Goal: Information Seeking & Learning: Find specific fact

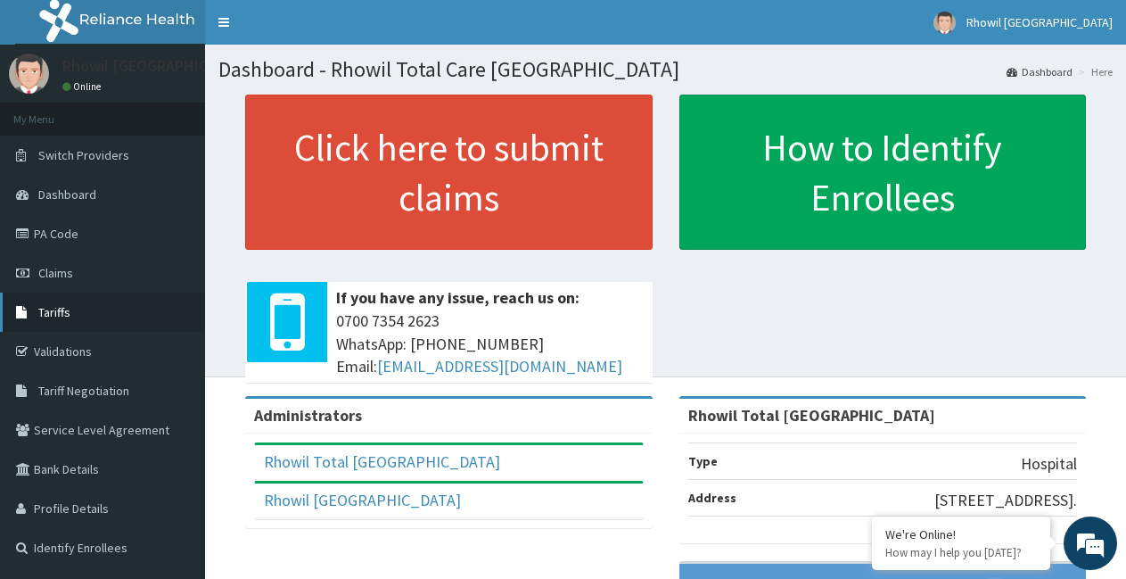
click at [80, 326] on link "Tariffs" at bounding box center [102, 312] width 205 height 39
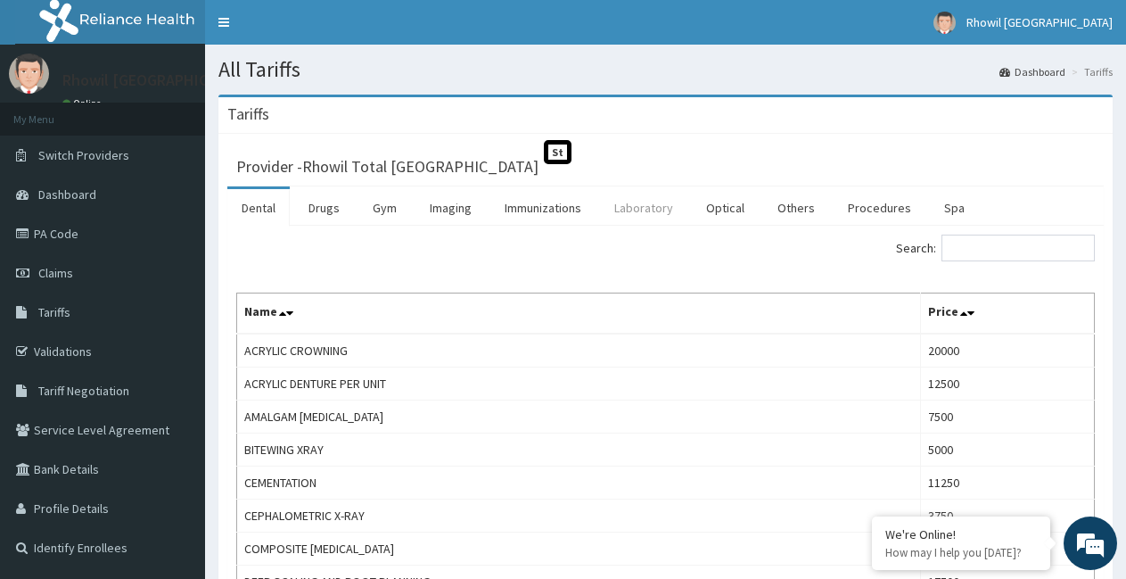
click at [626, 211] on link "Laboratory" at bounding box center [643, 207] width 87 height 37
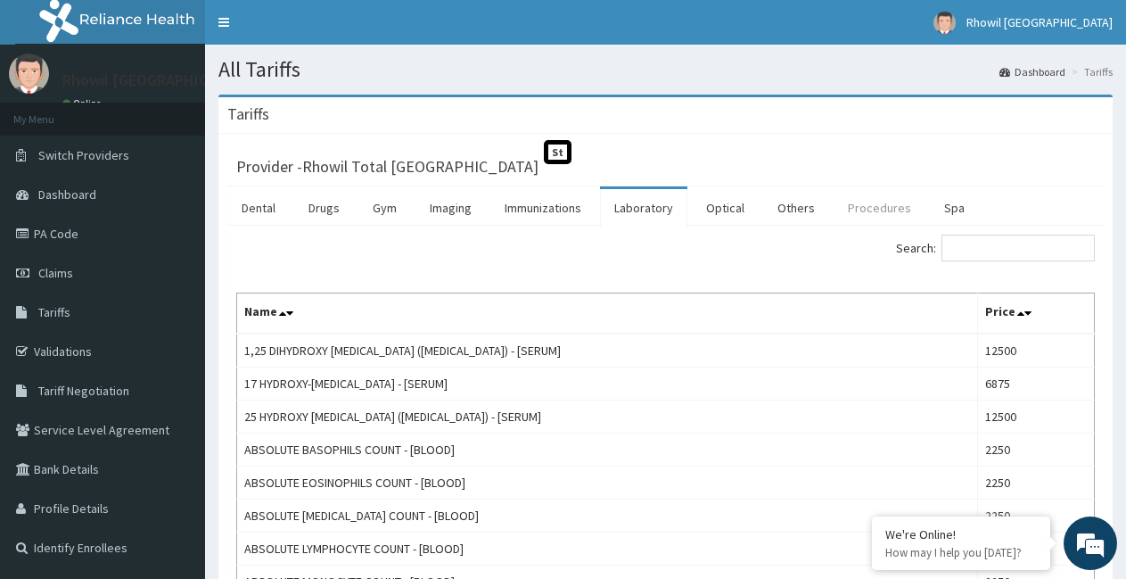
click at [853, 204] on link "Procedures" at bounding box center [880, 207] width 92 height 37
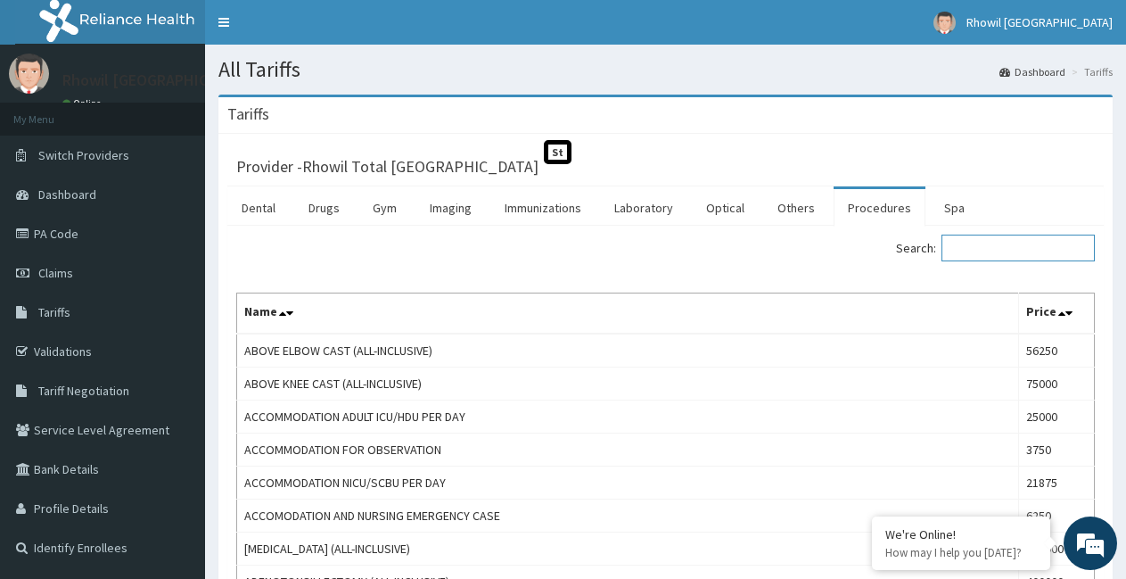
click at [1047, 249] on input "Search:" at bounding box center [1018, 248] width 153 height 27
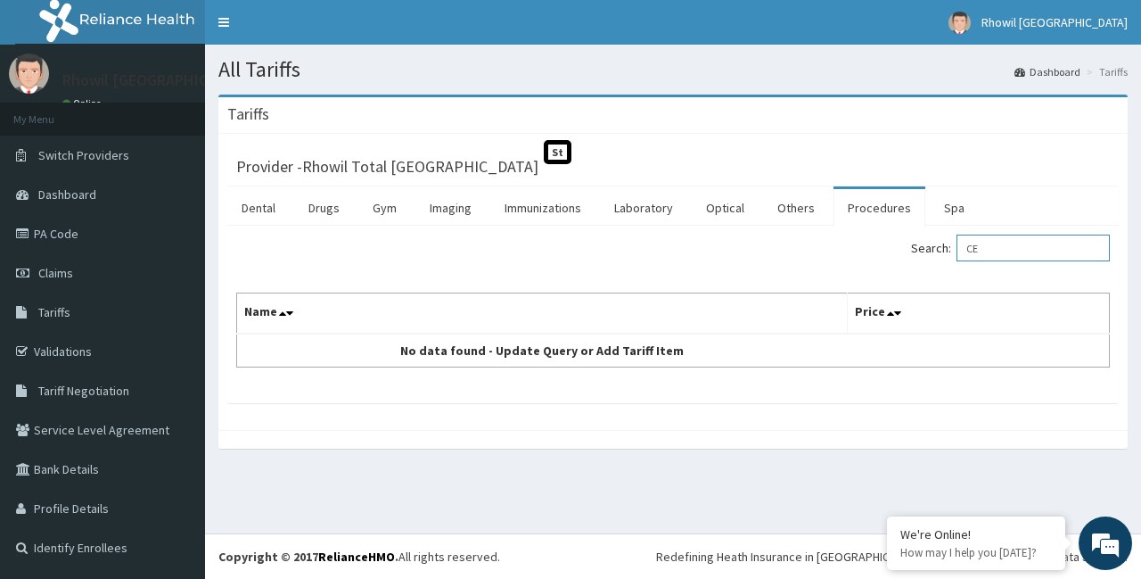
type input "C"
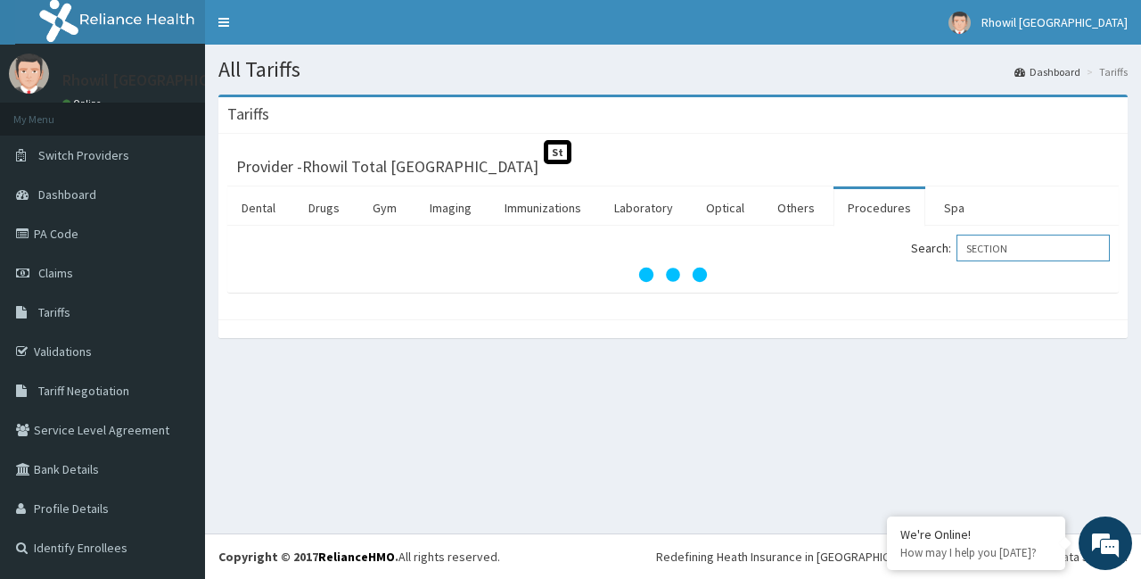
type input "SECTION"
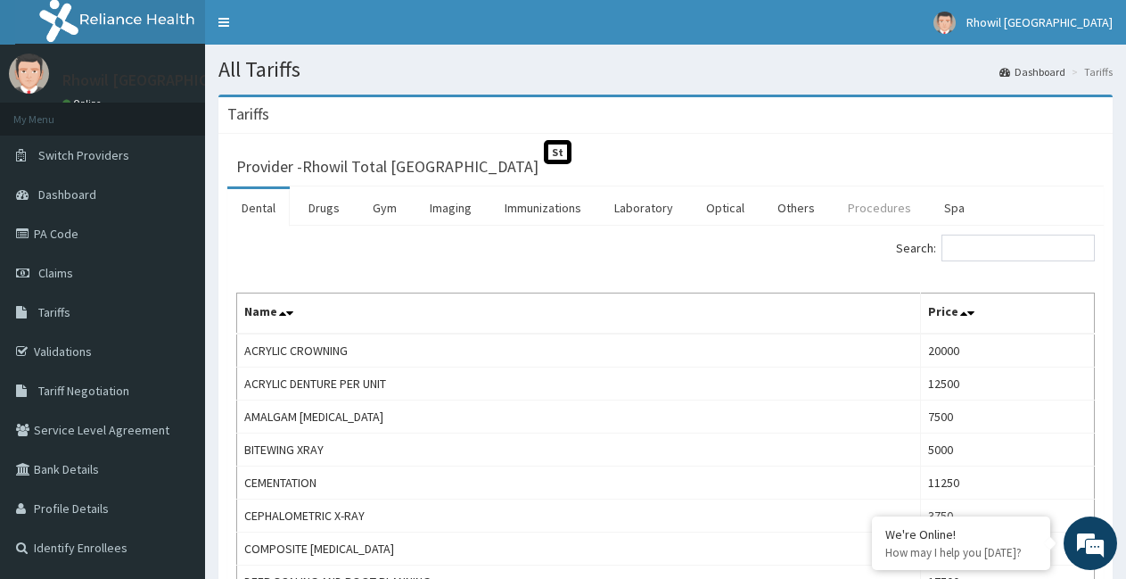
click at [849, 210] on link "Procedures" at bounding box center [880, 207] width 92 height 37
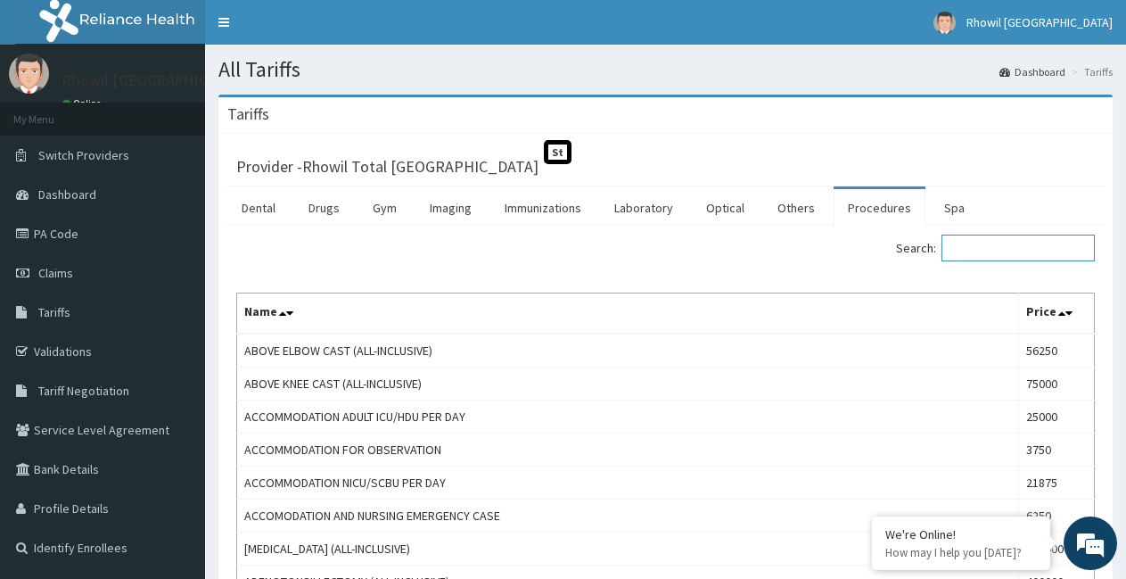
click at [984, 251] on input "Search:" at bounding box center [1018, 248] width 153 height 27
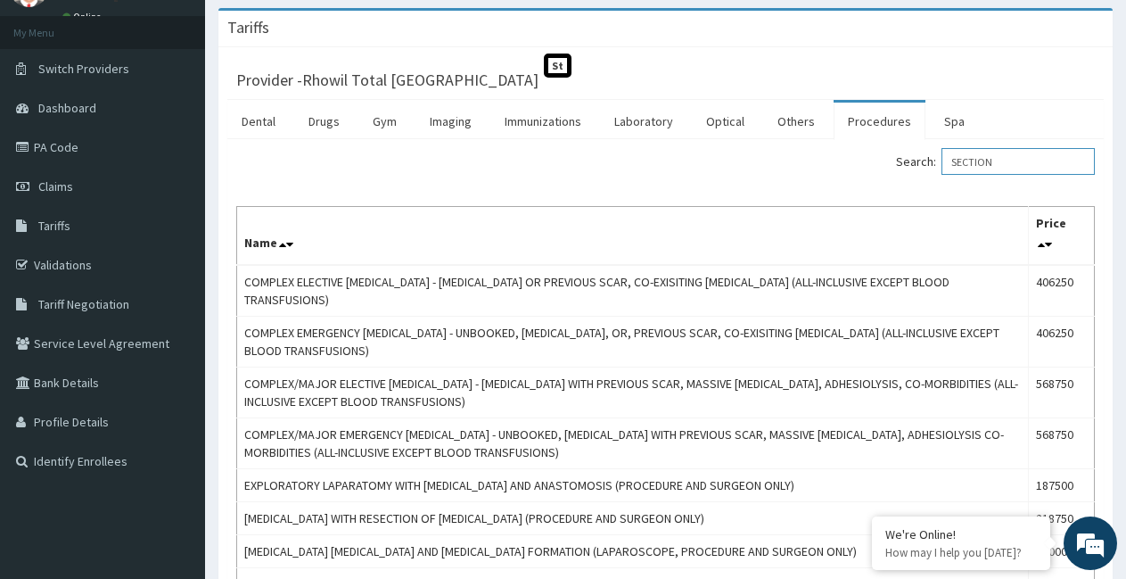
scroll to position [97, 0]
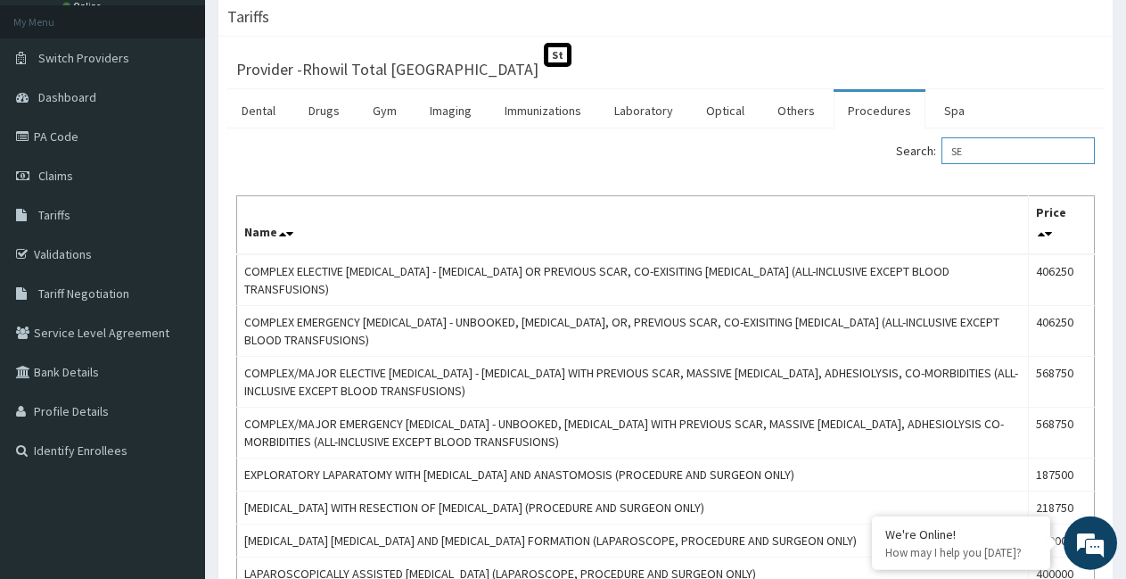
type input "S"
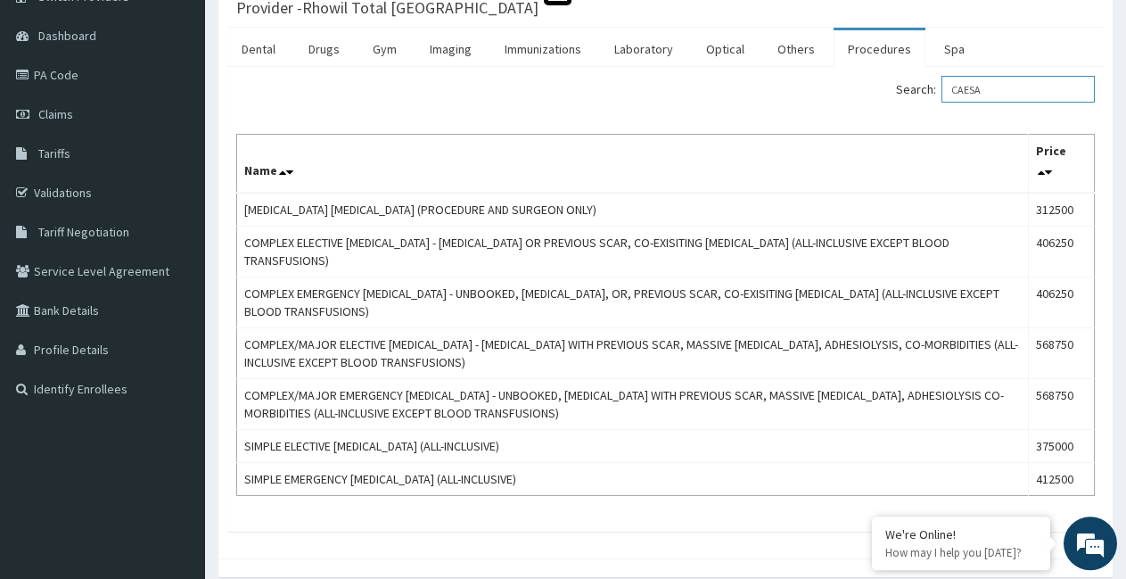
scroll to position [169, 0]
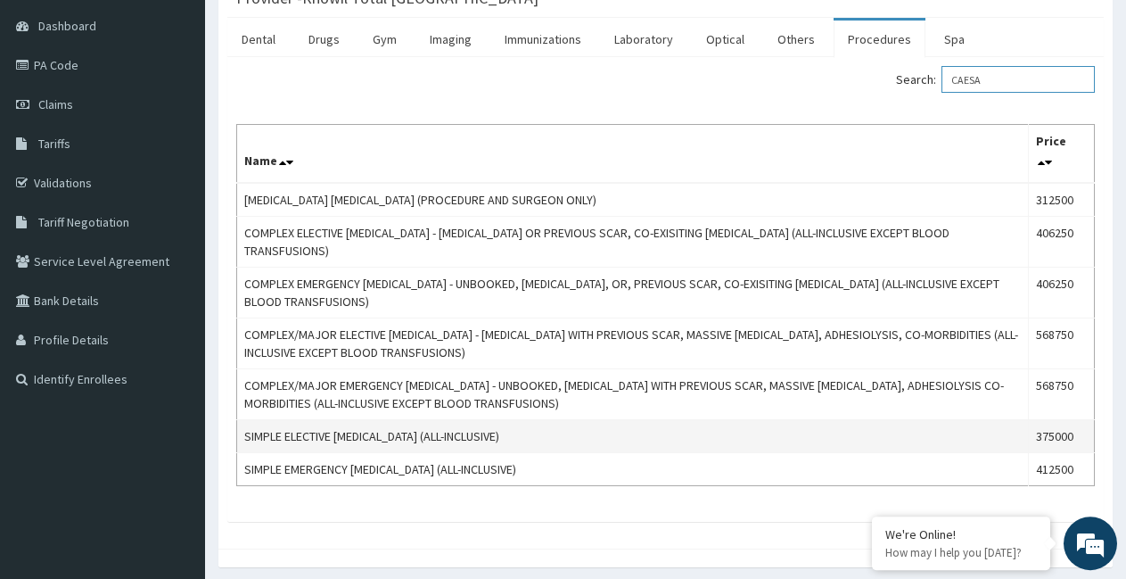
type input "CAESA"
drag, startPoint x: 243, startPoint y: 438, endPoint x: 1091, endPoint y: 431, distance: 847.2
click at [1091, 431] on tr "SIMPLE ELECTIVE [MEDICAL_DATA] (ALL-INCLUSIVE) 375000" at bounding box center [666, 436] width 858 height 33
copy tr "SIMPLE ELECTIVE [MEDICAL_DATA] (ALL-INCLUSIVE) 375000"
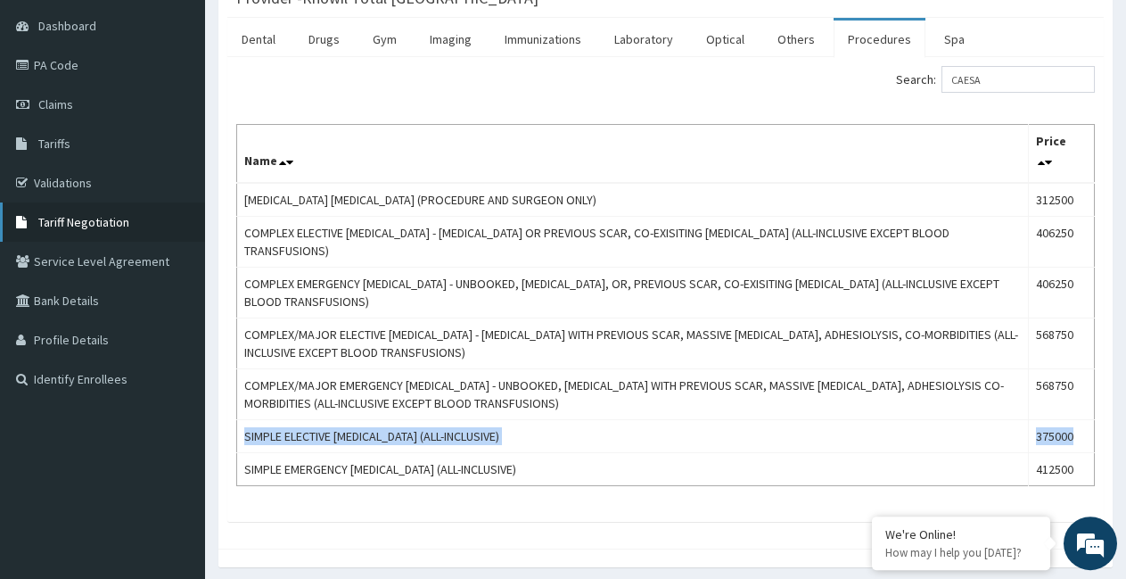
click at [96, 216] on span "Tariff Negotiation" at bounding box center [83, 222] width 91 height 16
